Goal: Book appointment/travel/reservation

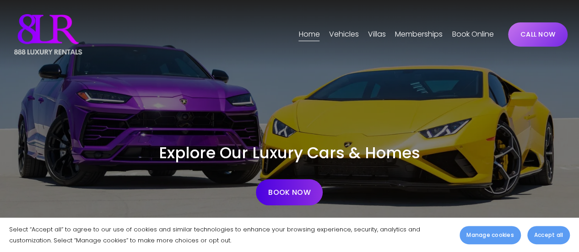
click at [347, 36] on span "Vehicles" at bounding box center [344, 34] width 30 height 13
click at [0, 0] on span "[GEOGRAPHIC_DATA]" at bounding box center [0, 0] width 0 height 0
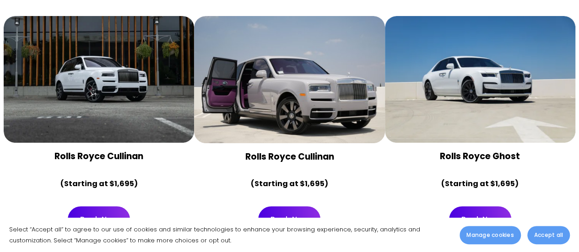
scroll to position [1796, 0]
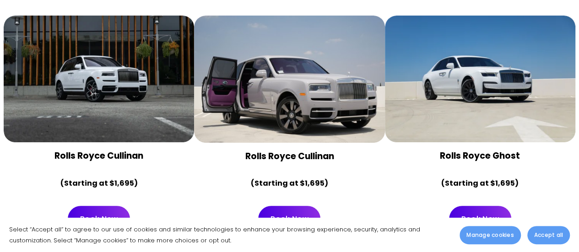
click at [97, 206] on link "Book Now" at bounding box center [99, 219] width 62 height 26
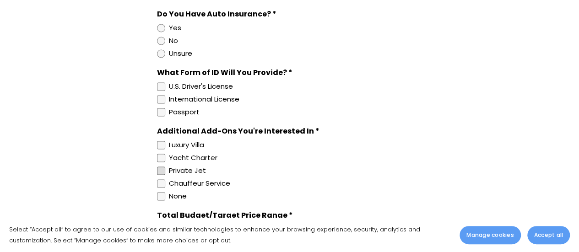
scroll to position [637, 0]
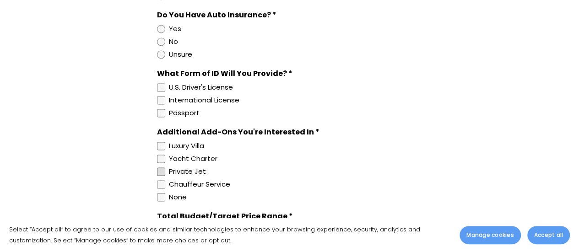
click at [164, 168] on div at bounding box center [161, 171] width 8 height 8
click at [163, 146] on div at bounding box center [161, 146] width 8 height 8
click at [162, 143] on div at bounding box center [161, 146] width 8 height 8
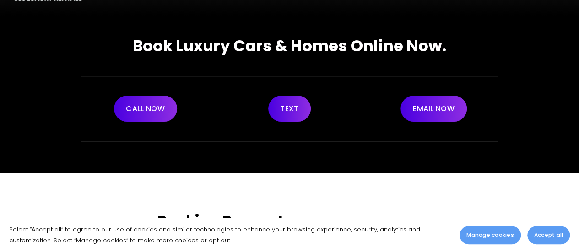
scroll to position [0, 0]
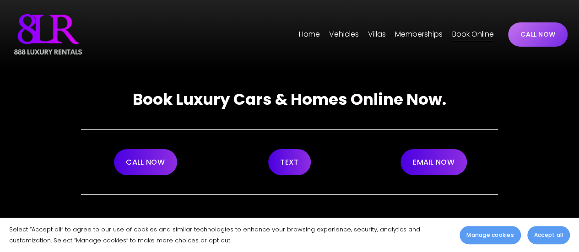
click at [0, 0] on span "[GEOGRAPHIC_DATA]" at bounding box center [0, 0] width 0 height 0
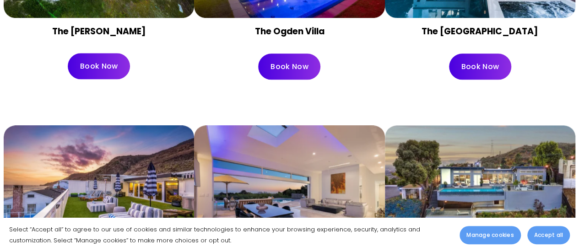
scroll to position [633, 0]
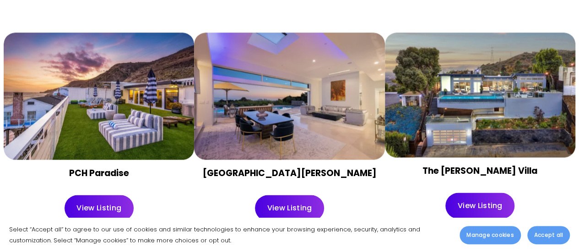
click at [130, 96] on div at bounding box center [99, 95] width 190 height 127
